Goal: Check status: Check status

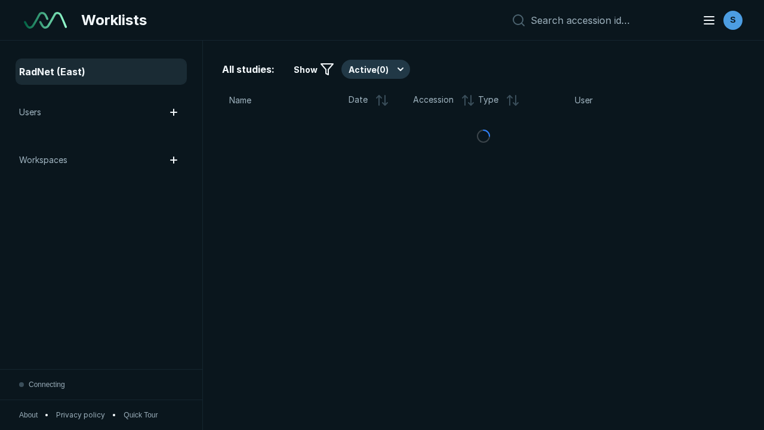
scroll to position [3261, 4974]
